Goal: Transaction & Acquisition: Obtain resource

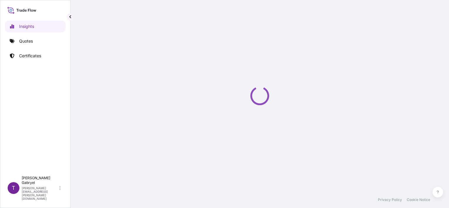
select select "2025"
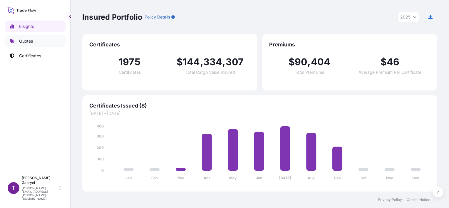
click at [37, 39] on link "Quotes" at bounding box center [35, 41] width 61 height 12
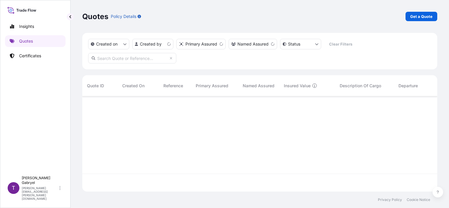
scroll to position [94, 350]
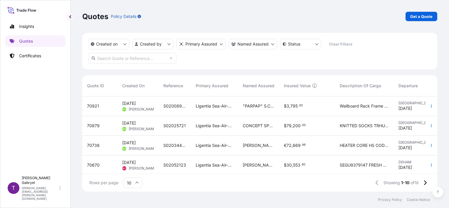
click at [150, 60] on input "text" at bounding box center [132, 58] width 88 height 11
paste input "S02028919"
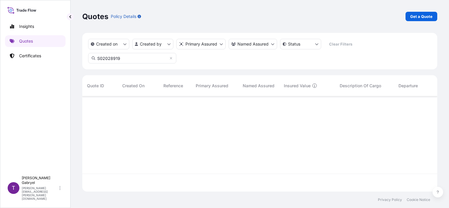
scroll to position [112, 350]
click at [128, 60] on input "S02028919" at bounding box center [132, 58] width 88 height 11
type input "S02028919"
click at [34, 51] on link "Certificates" at bounding box center [35, 56] width 61 height 12
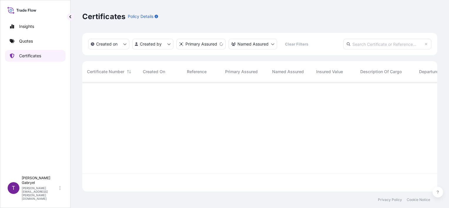
scroll to position [108, 350]
click at [367, 42] on input "text" at bounding box center [387, 44] width 88 height 11
paste input "S02028919"
type input "S02028919"
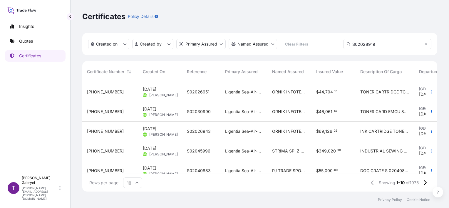
click at [236, 101] on div "Ligentia Sea-Air-Rail Sp. z o.o." at bounding box center [243, 92] width 47 height 20
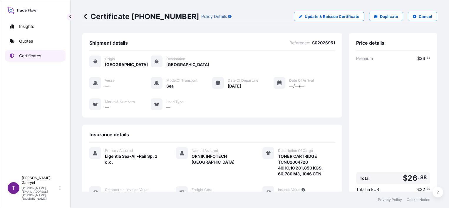
click at [30, 55] on p "Certificates" at bounding box center [30, 56] width 22 height 6
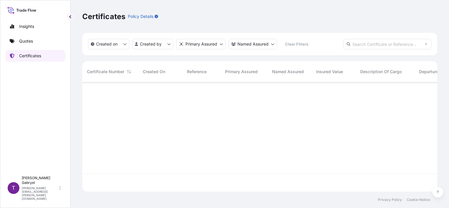
scroll to position [108, 350]
click at [394, 47] on input "text" at bounding box center [387, 44] width 88 height 11
paste input "S02028919"
type input "S02028919"
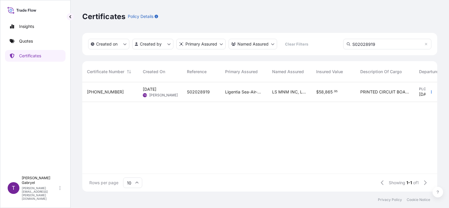
click at [282, 95] on div "LS MNM INC, LS [GEOGRAPHIC_DATA]," at bounding box center [289, 92] width 44 height 20
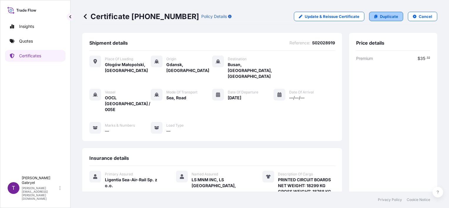
click at [384, 16] on p "Duplicate" at bounding box center [389, 17] width 18 height 6
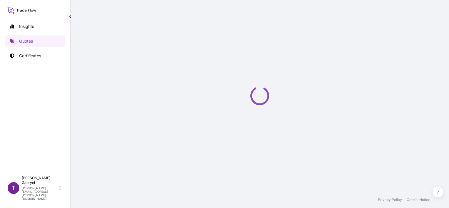
select select "Road / [GEOGRAPHIC_DATA]"
select select "Sea"
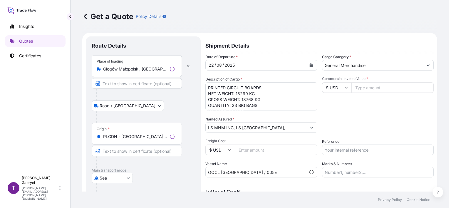
scroll to position [9, 0]
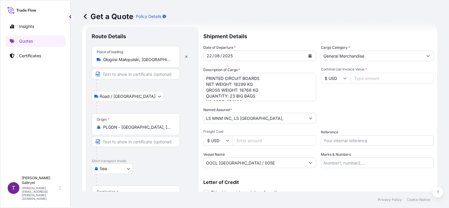
click at [246, 91] on textarea "PRINTED CIRCUIT BOARDS NET WEIGHT: 18299 KG GROSS WEIGHT: 18768 KG QUANTITY: 23…" at bounding box center [259, 87] width 113 height 28
paste textarea "6838"
click at [243, 84] on textarea "PRINTED CIRCUIT BOARDS NET WEIGHT: 18299 KG GROSS WEIGHT: 18768 KG QUANTITY: 23…" at bounding box center [259, 87] width 113 height 28
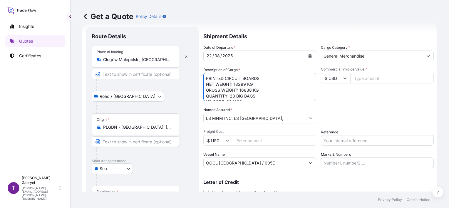
paste textarea "6 421"
click at [232, 96] on textarea "PRINTED CIRCUIT BOARDS NET WEIGHT: 18299 KG GROSS WEIGHT: 18768 KG QUANTITY: 23…" at bounding box center [259, 87] width 113 height 28
click at [239, 84] on textarea "PRINTED CIRCUIT BOARDS NET WEIGHT: 18299 KG GROSS WEIGHT: 18768 KG QUANTITY: 23…" at bounding box center [259, 87] width 113 height 28
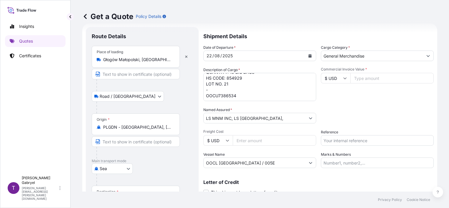
click at [224, 98] on textarea "PRINTED CIRCUIT BOARDS NET WEIGHT: 18299 KG GROSS WEIGHT: 18768 KG QUANTITY: 23…" at bounding box center [259, 87] width 113 height 28
paste textarea "CSNU8592570"
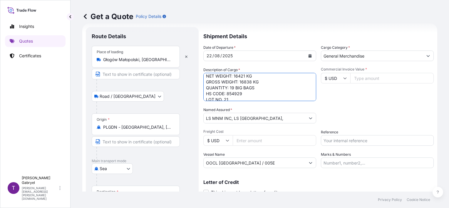
scroll to position [0, 0]
type textarea "PRINTED CIRCUIT BOARDS NET WEIGHT: 16421 KG GROSS WEIGHT: 16838 KG QUANTITY: 19…"
click at [308, 52] on button "Calendar" at bounding box center [309, 55] width 9 height 9
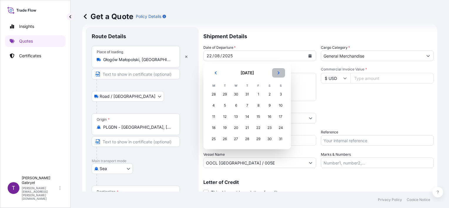
click at [280, 72] on icon "Next" at bounding box center [279, 73] width 4 height 4
click at [257, 118] on div "19" at bounding box center [258, 116] width 11 height 11
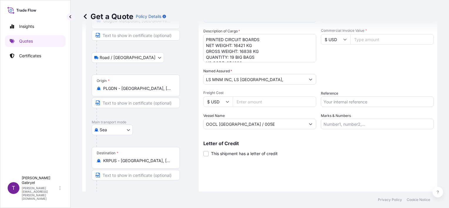
scroll to position [67, 0]
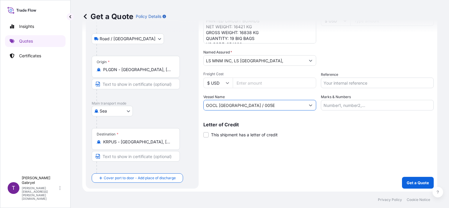
drag, startPoint x: 227, startPoint y: 106, endPoint x: 185, endPoint y: 104, distance: 42.1
click at [185, 104] on form "Route Details Place of loading Głogów Małopolski, [GEOGRAPHIC_DATA] Road / [GEO…" at bounding box center [259, 79] width 355 height 226
paste input "[GEOGRAPHIC_DATA]"
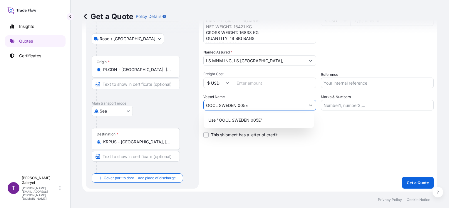
click at [237, 105] on input "OOCL SWEDEN 005E" at bounding box center [255, 105] width 102 height 11
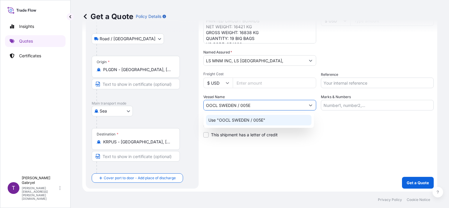
type input "OOCL SWEDEN / 005E"
click at [376, 143] on div "Shipment Details Date of Departure * [DATE] Cargo Category * General Merchandis…" at bounding box center [318, 78] width 230 height 219
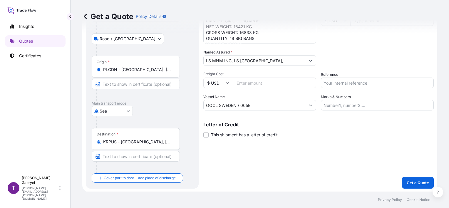
click at [337, 84] on input "Reference" at bounding box center [377, 83] width 113 height 11
paste input "S02051255"
type input "S02051255"
click at [353, 63] on div "Packing Category Type to search a container mode Please select a primary mode o…" at bounding box center [377, 57] width 113 height 16
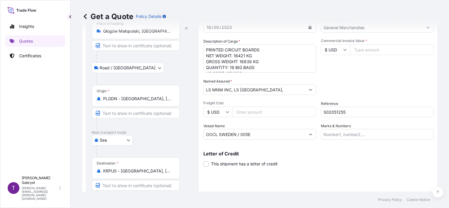
scroll to position [38, 0]
click at [372, 46] on input "Commercial Invoice Value *" at bounding box center [391, 50] width 83 height 11
paste input "243330.08"
type input "243330.08"
click at [381, 67] on div "Commercial Invoice Value * $ USD 243330.08" at bounding box center [377, 56] width 113 height 34
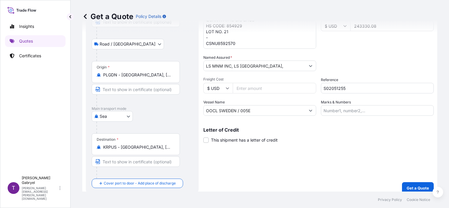
scroll to position [67, 0]
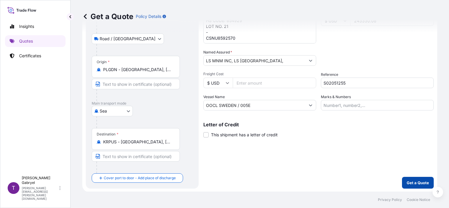
click at [420, 185] on button "Get a Quote" at bounding box center [418, 183] width 32 height 12
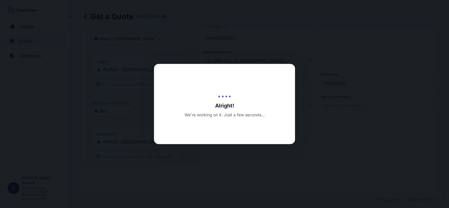
type input "[DATE]"
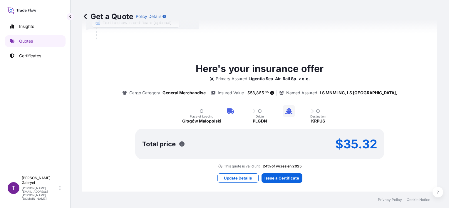
scroll to position [225, 0]
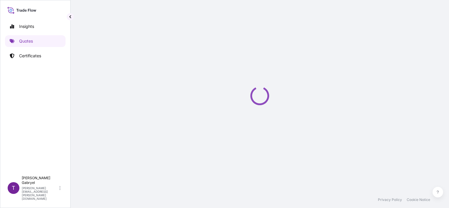
select select "Road / [GEOGRAPHIC_DATA]"
select select "Sea"
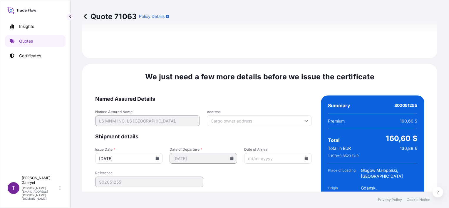
scroll to position [780, 0]
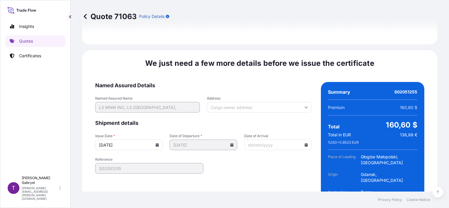
click at [156, 143] on icon at bounding box center [157, 145] width 3 height 4
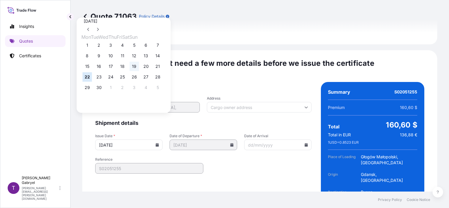
click at [137, 69] on button "19" at bounding box center [134, 66] width 9 height 9
type input "[DATE]"
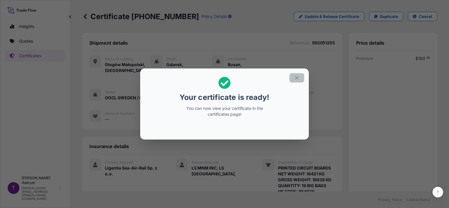
click at [297, 79] on icon "button" at bounding box center [296, 77] width 5 height 5
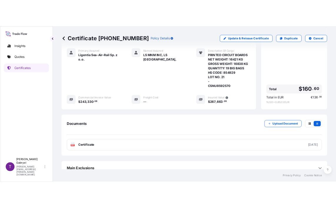
scroll to position [135, 0]
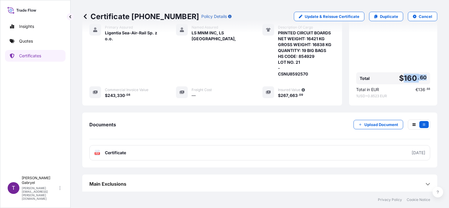
drag, startPoint x: 423, startPoint y: 78, endPoint x: 400, endPoint y: 78, distance: 22.3
click at [400, 78] on div "Total $ 160 . 60" at bounding box center [393, 78] width 74 height 12
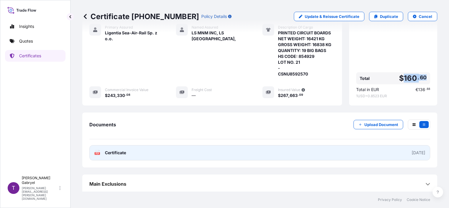
click at [141, 158] on link "PDF Certificate [DATE]" at bounding box center [259, 152] width 341 height 15
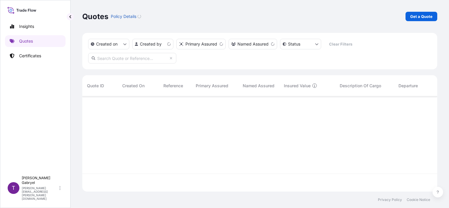
scroll to position [94, 350]
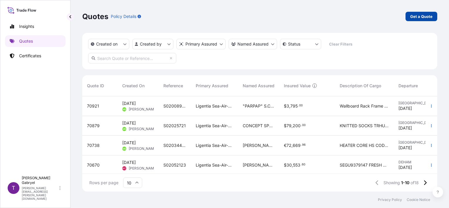
click at [420, 17] on p "Get a Quote" at bounding box center [421, 17] width 22 height 6
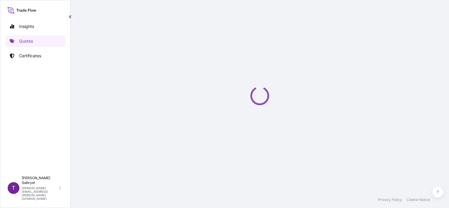
select select "Sea"
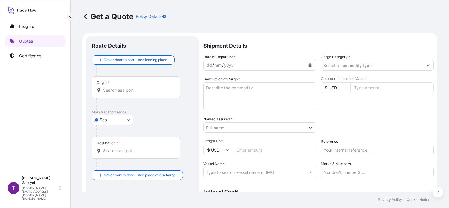
scroll to position [9, 0]
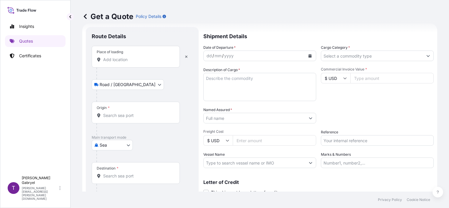
click at [131, 57] on input "Place of loading" at bounding box center [137, 60] width 69 height 6
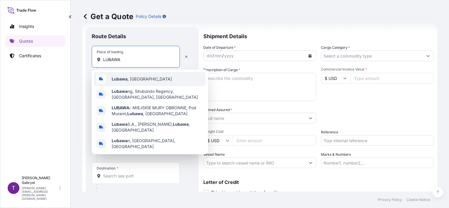
click at [130, 78] on span "Lubawa , Poland" at bounding box center [142, 79] width 60 height 6
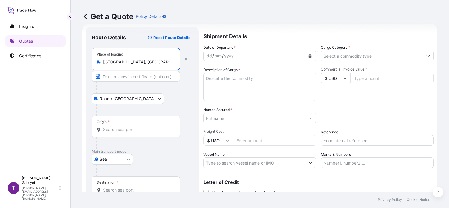
type input "[GEOGRAPHIC_DATA], [GEOGRAPHIC_DATA]"
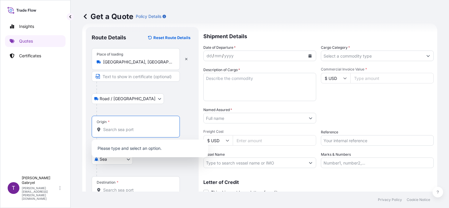
click at [119, 128] on input "Origin *" at bounding box center [137, 130] width 69 height 6
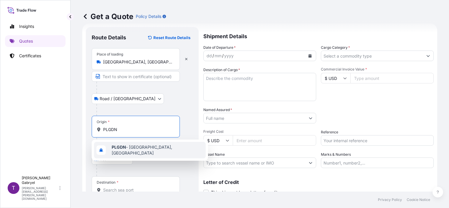
click at [119, 143] on div "PLGDN - Gdansk, Poland" at bounding box center [150, 150] width 112 height 16
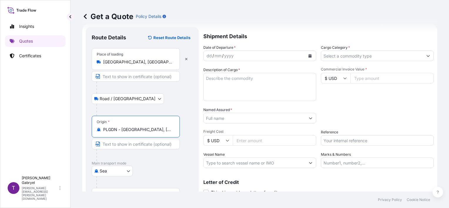
type input "PLGDN - [GEOGRAPHIC_DATA], [GEOGRAPHIC_DATA]"
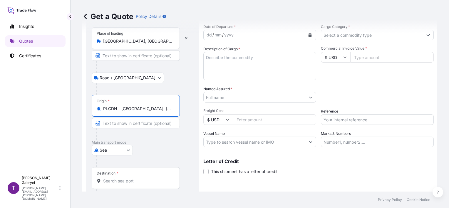
scroll to position [58, 0]
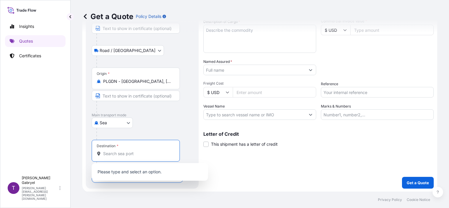
click at [118, 153] on input "Destination *" at bounding box center [137, 154] width 69 height 6
paste input "QINGDAO"
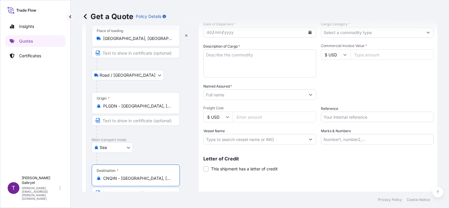
scroll to position [0, 0]
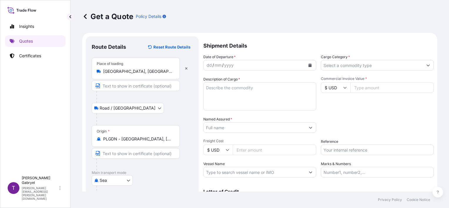
type input "CNQIN - [GEOGRAPHIC_DATA], [GEOGRAPHIC_DATA]"
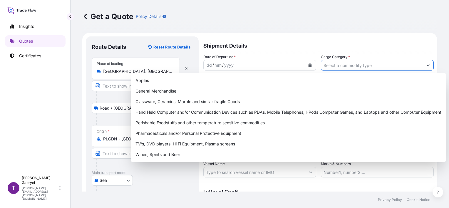
click at [364, 65] on input "Cargo Category *" at bounding box center [372, 65] width 102 height 11
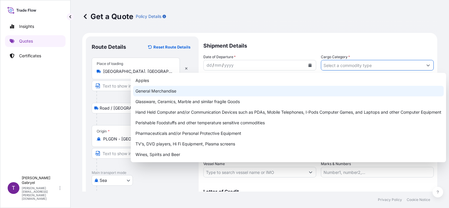
click at [288, 91] on div "General Merchandise" at bounding box center [288, 91] width 311 height 11
type input "General Merchandise"
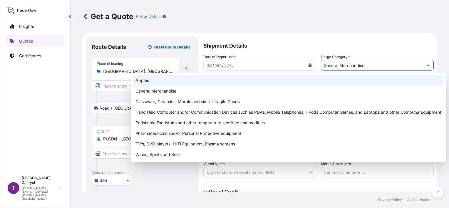
click at [300, 40] on p "Shipment Details" at bounding box center [318, 45] width 230 height 18
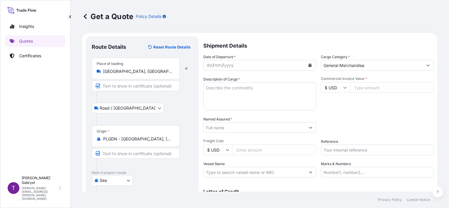
click at [311, 66] on button "Calendar" at bounding box center [309, 65] width 9 height 9
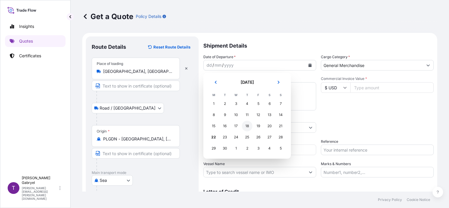
click at [249, 127] on div "18" at bounding box center [247, 126] width 11 height 11
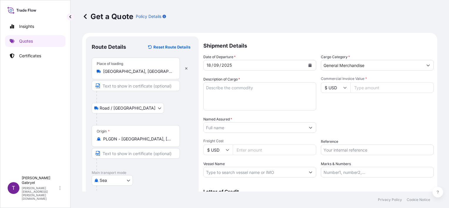
scroll to position [69, 0]
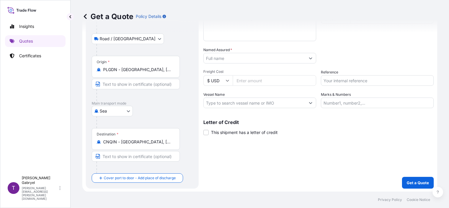
click at [235, 103] on input "Vessel Name" at bounding box center [255, 103] width 102 height 11
paste input "Accessible text CMA CGM KERGUELEN ( 1FL11E1MA)"
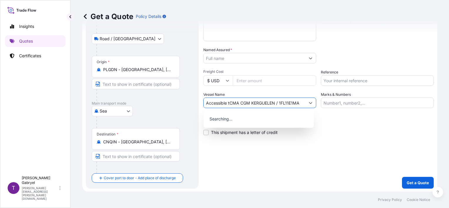
scroll to position [0, 0]
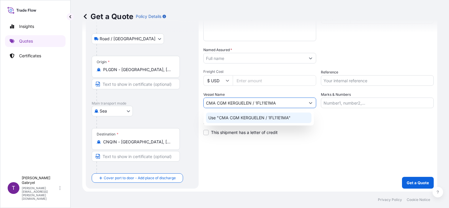
type input "CMA CGM KERGUELEN / 1FL11E1MA"
click at [349, 144] on div "Shipment Details Date of Departure * 18 / 09 / 2025 Cargo Category * General Me…" at bounding box center [318, 78] width 230 height 222
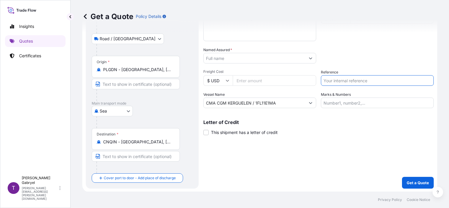
click at [330, 81] on input "Reference" at bounding box center [377, 80] width 113 height 11
paste input "S02053932"
type input "S02053932"
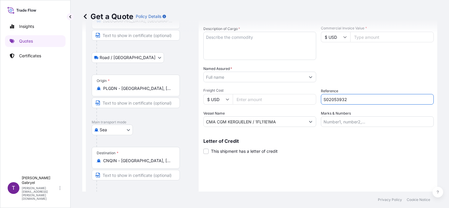
scroll to position [40, 0]
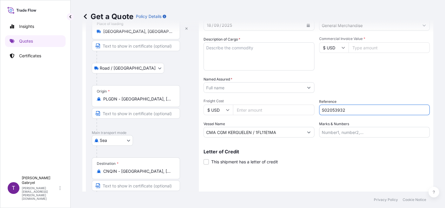
click at [237, 86] on input "Named Assured *" at bounding box center [254, 87] width 100 height 11
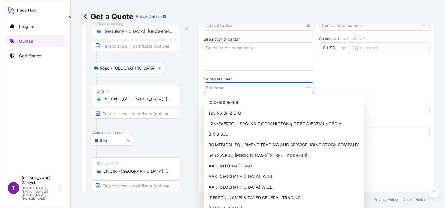
paste input "QINGDAO GUOSEN SUPPLY CHAIN CO.,LTD"
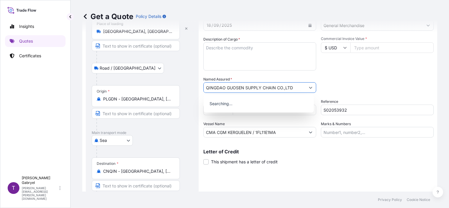
click at [264, 87] on input "QINGDAO GUOSEN SUPPLY CHAIN CO.,LTD" at bounding box center [255, 87] width 102 height 11
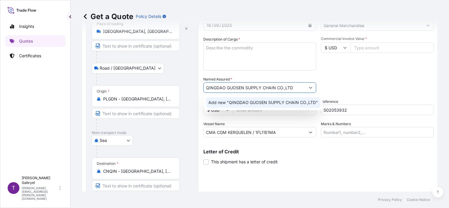
click at [250, 106] on div "Add new "QINGDAO GUOSEN SUPPLY CHAIN CO.,LTD"" at bounding box center [263, 102] width 114 height 11
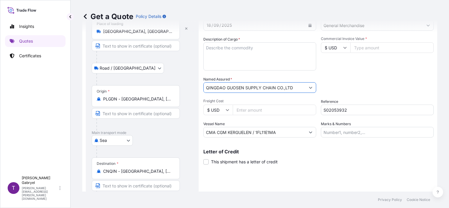
type input "QINGDAO GUOSEN SUPPLY CHAIN CO.,LTD"
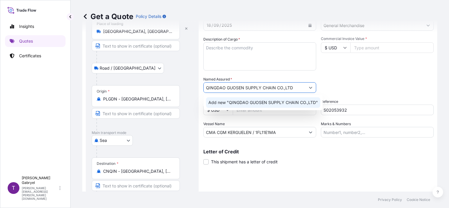
click at [298, 107] on div "Add new "QINGDAO GUOSEN SUPPLY CHAIN CO.,LTD"" at bounding box center [263, 102] width 114 height 11
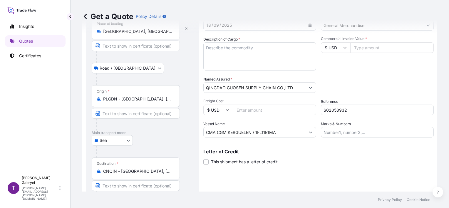
click at [239, 50] on textarea "Description of Cargo *" at bounding box center [259, 56] width 113 height 28
paste textarea "UNEDGED BEECH TIMBER"
type textarea "UNEDGED BEECH TIMBER"
click at [339, 47] on input "$ USD" at bounding box center [335, 47] width 29 height 11
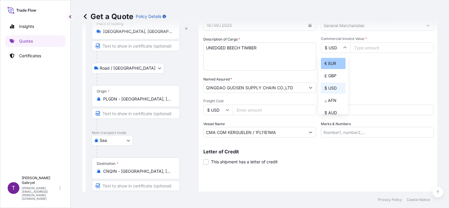
click at [334, 64] on div "€ EUR" at bounding box center [333, 63] width 25 height 11
type input "€ EUR"
click at [373, 48] on input "Commercial Invoice Value *" at bounding box center [391, 47] width 83 height 11
type input "32205"
type input "32205.05"
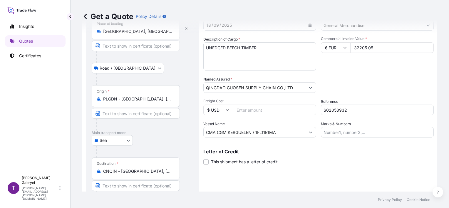
click at [369, 73] on div "Date of Departure * 18 / 09 / 2025 Cargo Category * General Merchandise Descrip…" at bounding box center [318, 75] width 230 height 123
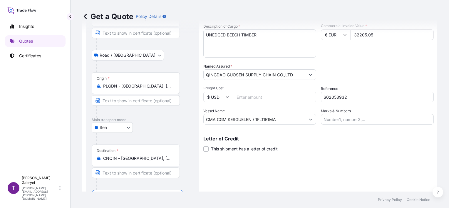
scroll to position [69, 0]
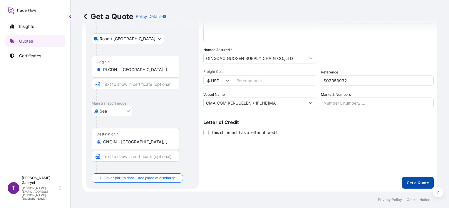
click at [420, 181] on p "Get a Quote" at bounding box center [418, 183] width 22 height 6
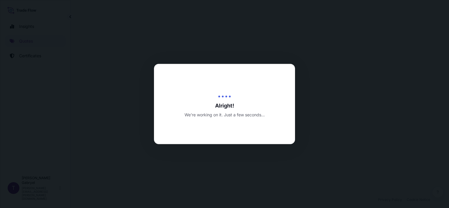
select select "Road / [GEOGRAPHIC_DATA]"
select select "Sea"
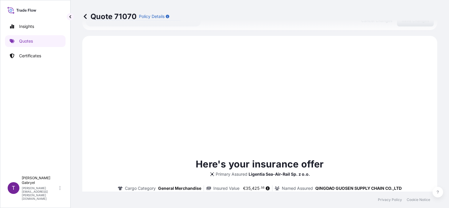
scroll to position [235, 0]
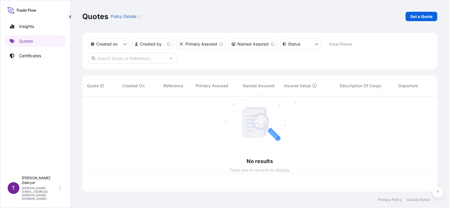
scroll to position [94, 350]
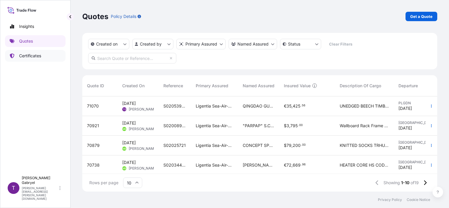
click at [35, 55] on p "Certificates" at bounding box center [30, 56] width 22 height 6
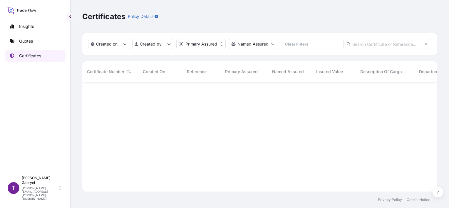
scroll to position [108, 350]
click at [38, 44] on link "Quotes" at bounding box center [35, 41] width 61 height 12
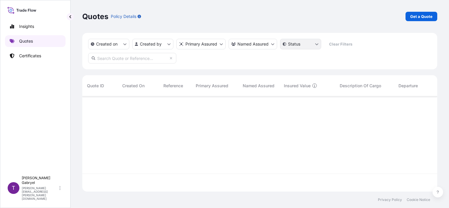
scroll to position [94, 350]
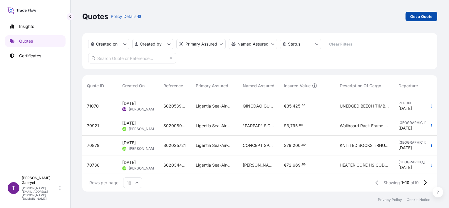
click at [416, 16] on p "Get a Quote" at bounding box center [421, 17] width 22 height 6
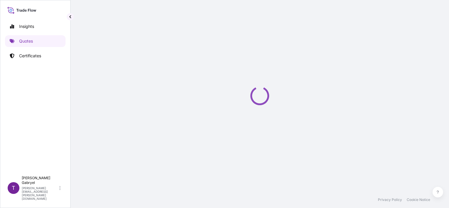
scroll to position [9, 0]
select select "Sea"
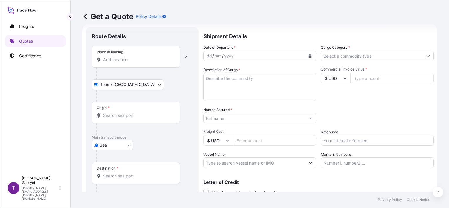
click at [129, 60] on input "Place of loading" at bounding box center [137, 60] width 69 height 6
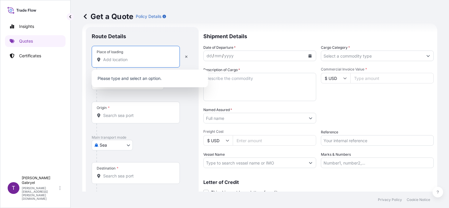
paste input "Żarów"
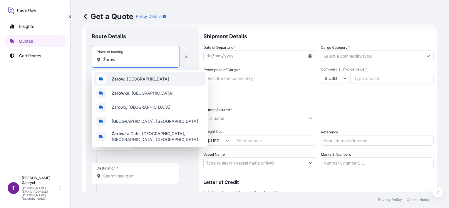
click at [129, 79] on span "Żarów , Poland" at bounding box center [140, 79] width 57 height 6
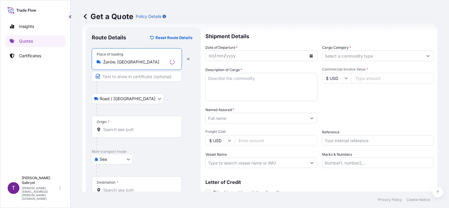
type input "Żarów, Poland"
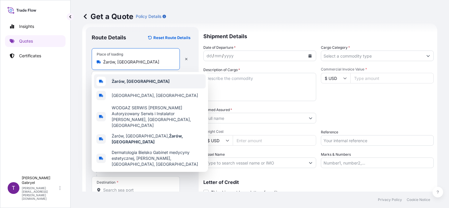
click at [145, 79] on div "Żarów, Poland" at bounding box center [150, 81] width 112 height 14
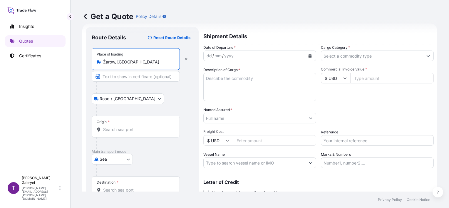
click at [310, 52] on button "Calendar" at bounding box center [309, 55] width 9 height 9
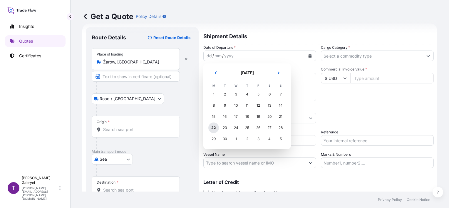
click at [213, 126] on div "22" at bounding box center [213, 128] width 11 height 11
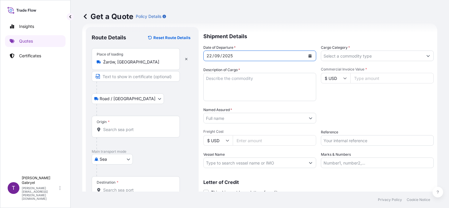
click at [400, 55] on input "Cargo Category *" at bounding box center [372, 56] width 102 height 11
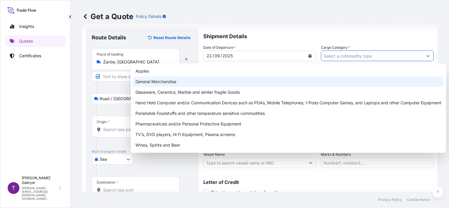
click at [280, 81] on div "General Merchandise" at bounding box center [288, 81] width 311 height 11
type input "General Merchandise"
click at [328, 77] on div "General Merchandise" at bounding box center [288, 81] width 311 height 11
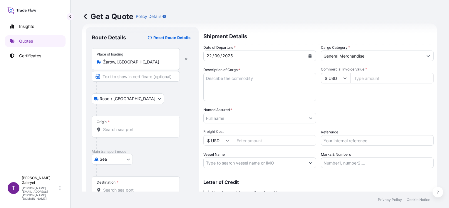
click at [332, 73] on div "Commercial Invoice Value * $ USD" at bounding box center [377, 84] width 113 height 34
click at [334, 79] on input "$ USD" at bounding box center [335, 78] width 29 height 11
click at [329, 94] on div "€ EUR" at bounding box center [333, 94] width 25 height 11
type input "€ EUR"
click at [383, 78] on input "Commercial Invoice Value *" at bounding box center [391, 78] width 83 height 11
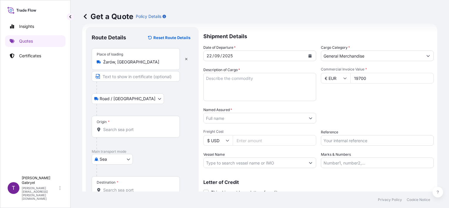
scroll to position [46, 0]
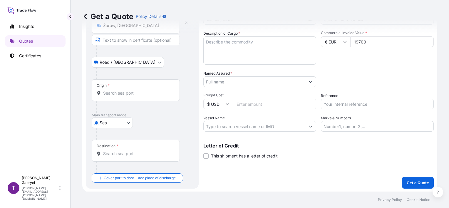
type input "19700"
click at [331, 103] on input "Reference" at bounding box center [377, 104] width 113 height 11
paste input "S02054914"
type input "S02054914"
click at [360, 69] on div "Date of Departure * 22 / 09 / 2025 Cargo Category * General Merchandise Descrip…" at bounding box center [318, 69] width 230 height 123
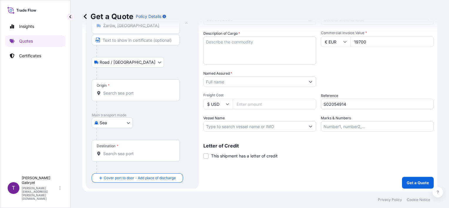
click at [240, 83] on input "Named Assured *" at bounding box center [255, 81] width 102 height 11
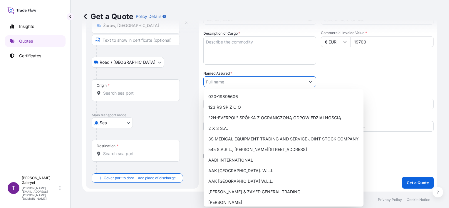
paste input "BRIDGESTONE CORPORATION"
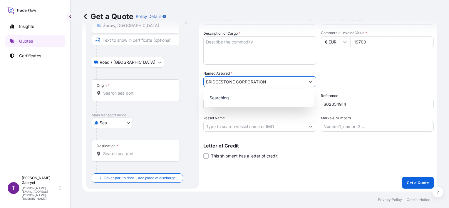
type input "BRIDGESTONE CORPORATION"
click at [345, 79] on div "Packing Category Type to search a container mode Please select a primary mode o…" at bounding box center [377, 79] width 113 height 16
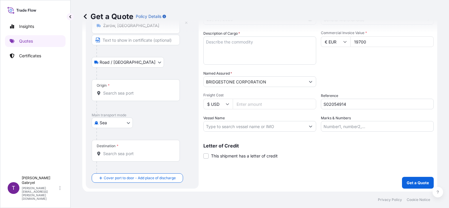
click at [234, 124] on input "Vessel Name" at bounding box center [255, 126] width 102 height 11
paste input "OOCL SWEDEN"
click at [253, 129] on input "OOCL SWEDEN/" at bounding box center [255, 126] width 102 height 11
paste input "005E"
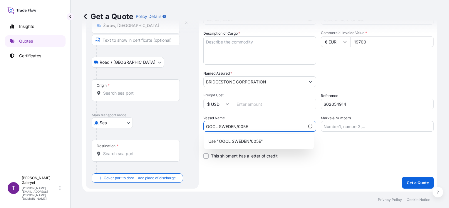
type input "OOCL SWEDEN/005E"
click at [372, 154] on div "Letter of Credit This shipment has a letter of credit Letter of credit * Letter…" at bounding box center [318, 151] width 230 height 16
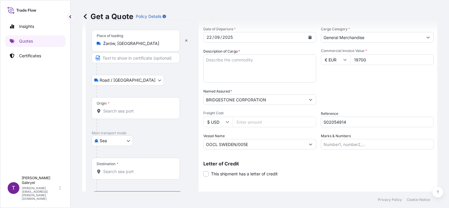
scroll to position [0, 0]
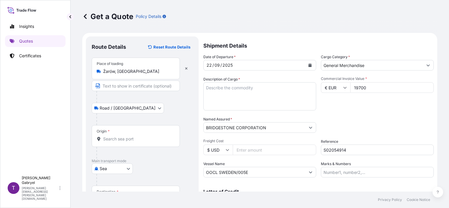
click at [228, 95] on textarea "Description of Cargo *" at bounding box center [259, 96] width 113 height 28
paste textarea "STEEL PALLET STEEL SPOOL OF BS 2200 STEEL FRAME"
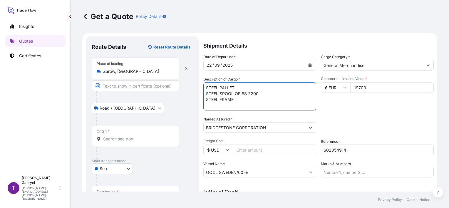
click at [242, 88] on textarea "STEEL PALLET STEEL SPOOL OF BS 2200 STEEL FRAME" at bounding box center [259, 96] width 113 height 28
drag, startPoint x: 207, startPoint y: 93, endPoint x: 213, endPoint y: 91, distance: 6.1
click at [207, 92] on textarea "STEEL PALLET; STEEL SPOOL OF BS 2200 STEEL FRAME" at bounding box center [259, 96] width 113 height 28
click at [301, 88] on textarea "STEEL PALLET; STEEL SPOOL OF BS 2200 STEEL FRAME" at bounding box center [259, 96] width 113 height 28
click at [205, 94] on textarea "STEEL PALLET; STEEL SPOOL OF BS 2200; STEEL FRAME" at bounding box center [259, 96] width 113 height 28
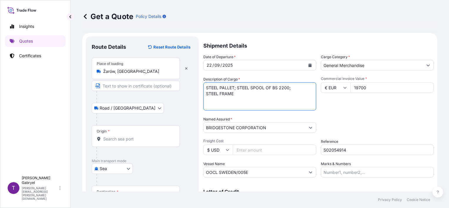
click at [250, 95] on textarea "STEEL PALLET; STEEL SPOOL OF BS 2200; STEEL FRAME" at bounding box center [259, 96] width 113 height 28
click at [244, 112] on div "Date of Departure * 22 / 09 / 2025 Cargo Category * General Merchandise Descrip…" at bounding box center [318, 115] width 230 height 123
click at [245, 109] on textarea "STEEL PALLET; STEEL SPOOL OF BS 2200; STEEL FRAME GROSS WEIGHT: 3640 KG QUANTIT…" at bounding box center [259, 96] width 113 height 28
paste textarea "CSLU1874940"
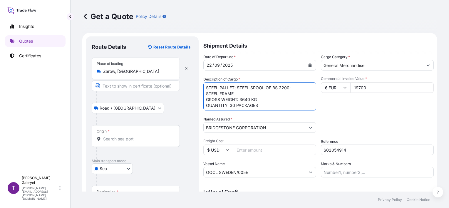
scroll to position [12, 0]
type textarea "STEEL PALLET; STEEL SPOOL OF BS 2200; STEEL FRAME GROSS WEIGHT: 3640 KG QUANTIT…"
click at [121, 137] on input "Origin *" at bounding box center [137, 139] width 69 height 6
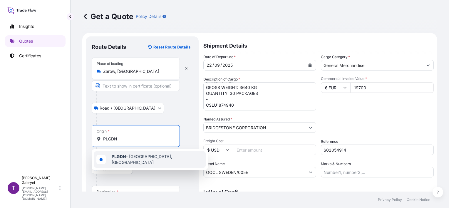
click at [130, 156] on span "PLGDN - Gdansk, Poland" at bounding box center [158, 160] width 92 height 12
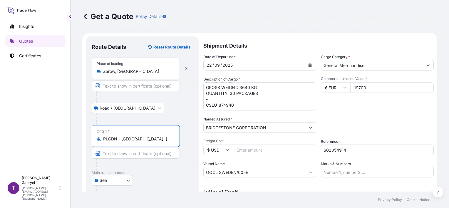
type input "PLGDN - [GEOGRAPHIC_DATA], [GEOGRAPHIC_DATA]"
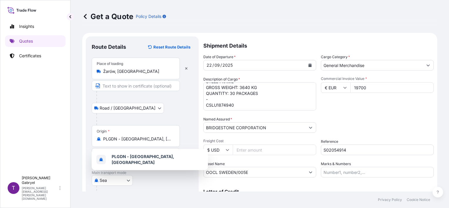
click at [88, 116] on div "Route Details Reset Route Details Place of loading Żarów, Poland Road / Inland …" at bounding box center [142, 141] width 113 height 210
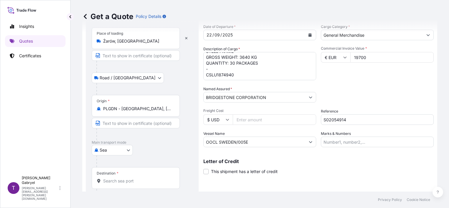
scroll to position [58, 0]
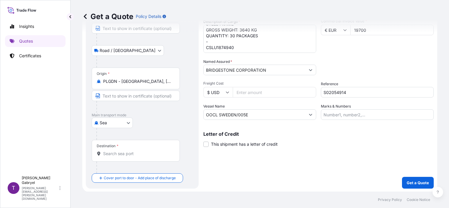
click at [122, 152] on input "Destination *" at bounding box center [137, 154] width 69 height 6
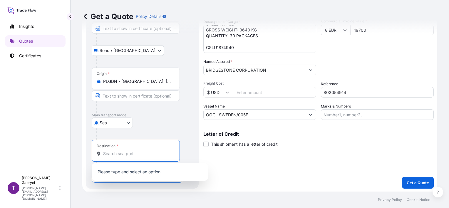
paste input "HAKATA"
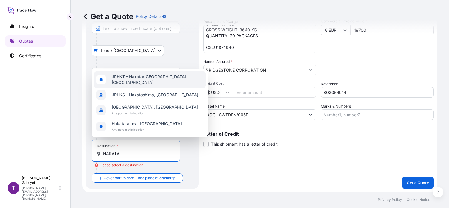
click at [162, 81] on span "JPHKT - Hakata/Fukuoka, Japan" at bounding box center [158, 80] width 92 height 12
type input "JPHKT - Hakata/Fukuoka, Japan"
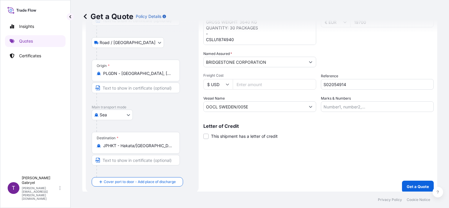
scroll to position [69, 0]
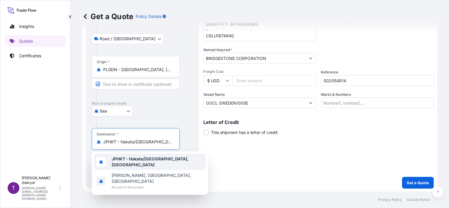
click at [125, 156] on div "JPHKT - Hakata/Fukuoka, Japan" at bounding box center [150, 162] width 112 height 16
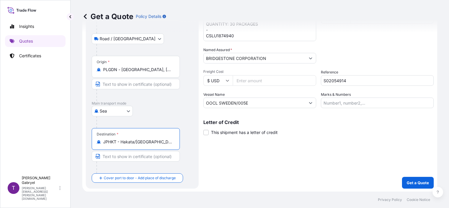
click at [133, 154] on input "Text to appear on certificate" at bounding box center [136, 156] width 88 height 11
paste input "HAKATA PORT"
click at [131, 156] on input "HAKATA PORT/ JAPAN" at bounding box center [136, 156] width 88 height 11
type input "HAKATA PORT / JAPAN"
click at [269, 175] on div "Shipment Details Date of Departure * 22 / 09 / 2025 Cargo Category * General Me…" at bounding box center [318, 78] width 230 height 222
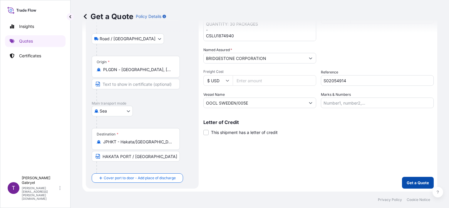
click at [411, 183] on p "Get a Quote" at bounding box center [418, 183] width 22 height 6
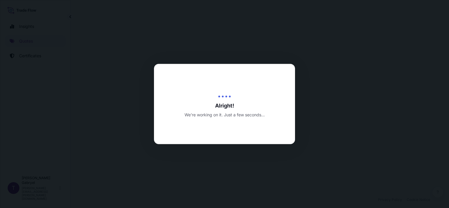
select select "Road / [GEOGRAPHIC_DATA]"
select select "Sea"
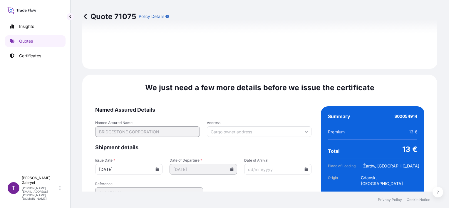
scroll to position [749, 0]
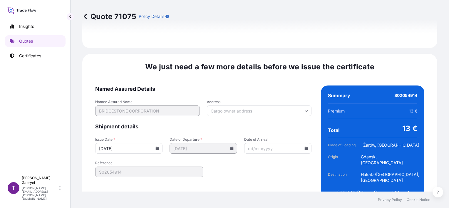
click at [255, 105] on input "Address" at bounding box center [259, 110] width 105 height 11
click at [132, 119] on form "Named Assured Details Named Assured Name BRIDGESTONE CORPORATION Address Please…" at bounding box center [203, 147] width 216 height 123
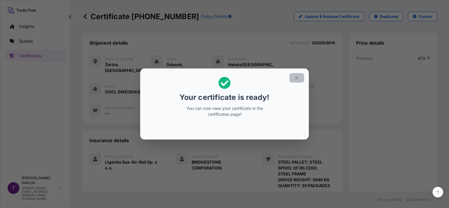
click at [294, 78] on icon "button" at bounding box center [296, 77] width 5 height 5
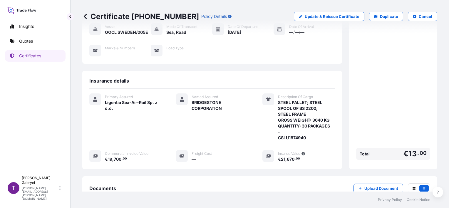
scroll to position [123, 0]
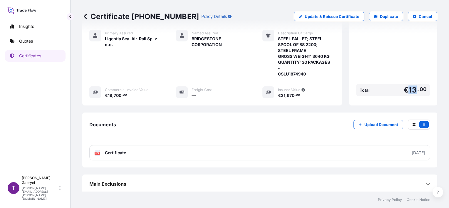
drag, startPoint x: 413, startPoint y: 92, endPoint x: 405, endPoint y: 90, distance: 7.8
click at [405, 90] on div "Total € 13 . 00" at bounding box center [393, 90] width 74 height 12
copy span "13"
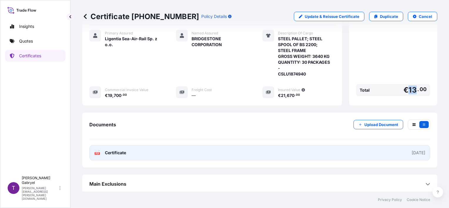
click at [226, 150] on link "PDF Certificate 2025-09-22" at bounding box center [259, 152] width 341 height 15
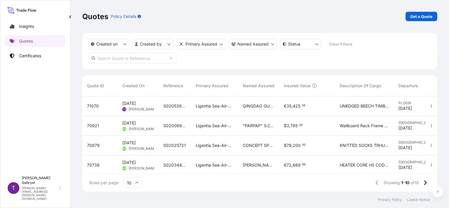
scroll to position [94, 350]
click at [346, 105] on span "UNEDGED BEECH TIMBER" at bounding box center [364, 106] width 49 height 6
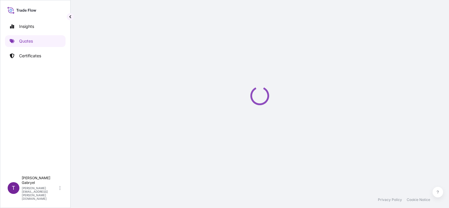
select select "Road / [GEOGRAPHIC_DATA]"
select select "Sea"
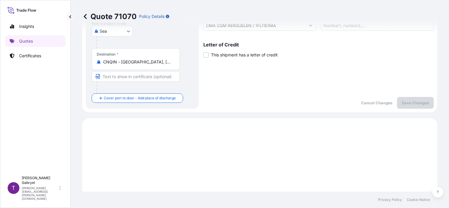
scroll to position [29, 0]
